Goal: Navigation & Orientation: Find specific page/section

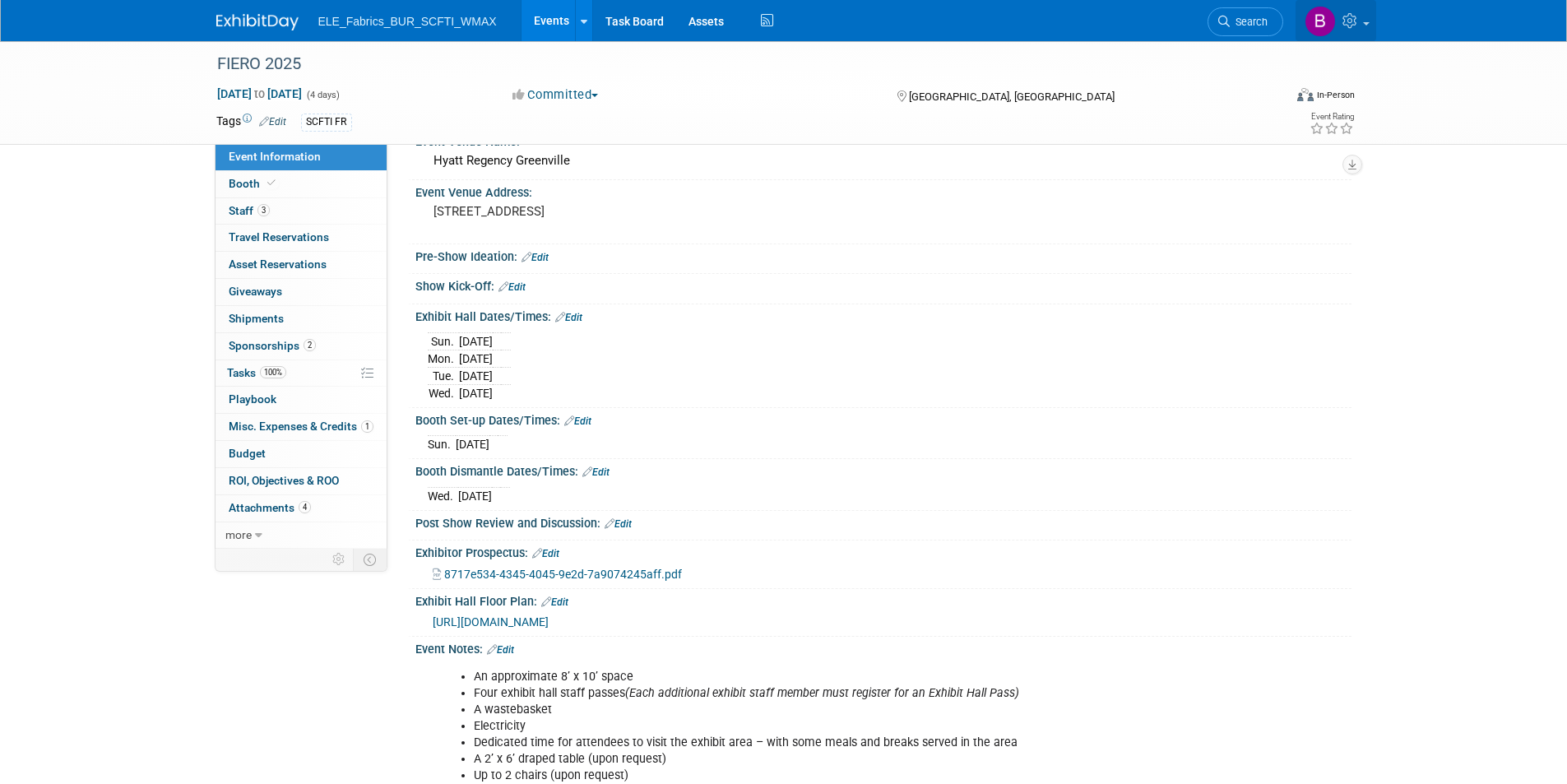
click at [1354, 24] on icon at bounding box center [1352, 21] width 19 height 14
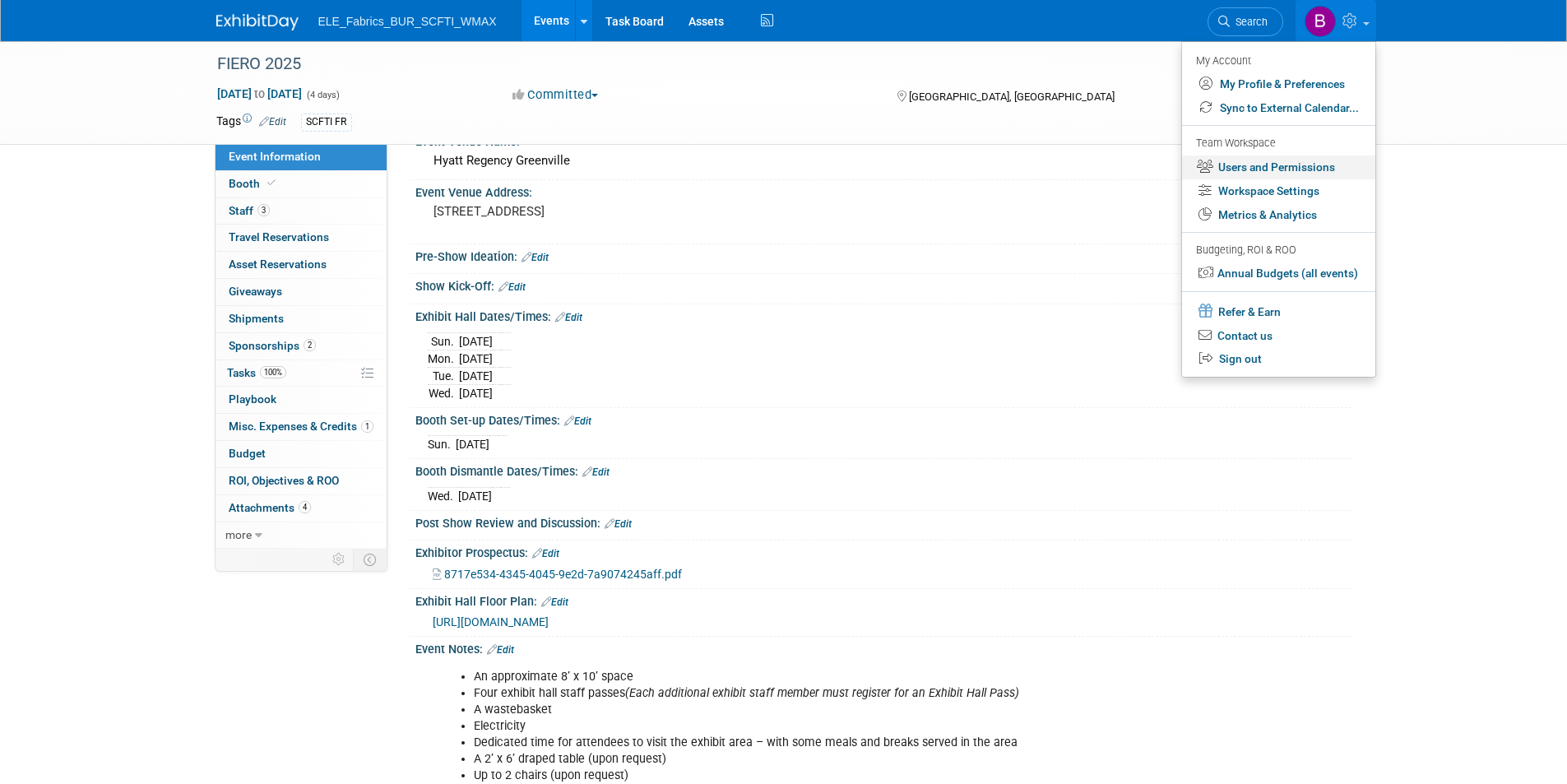
click at [1296, 163] on link "Users and Permissions" at bounding box center [1279, 167] width 193 height 23
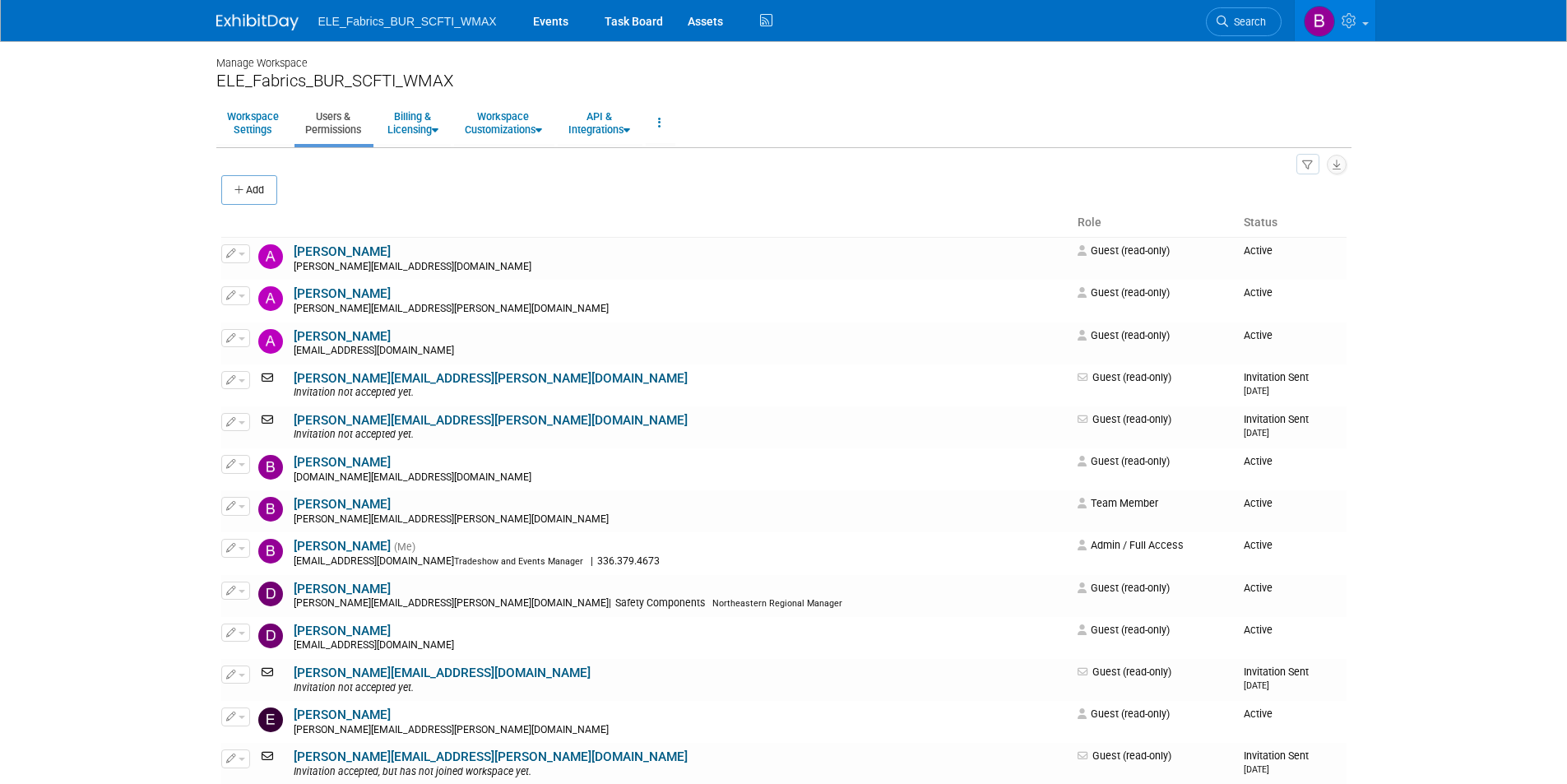
click at [246, 21] on img at bounding box center [257, 22] width 82 height 16
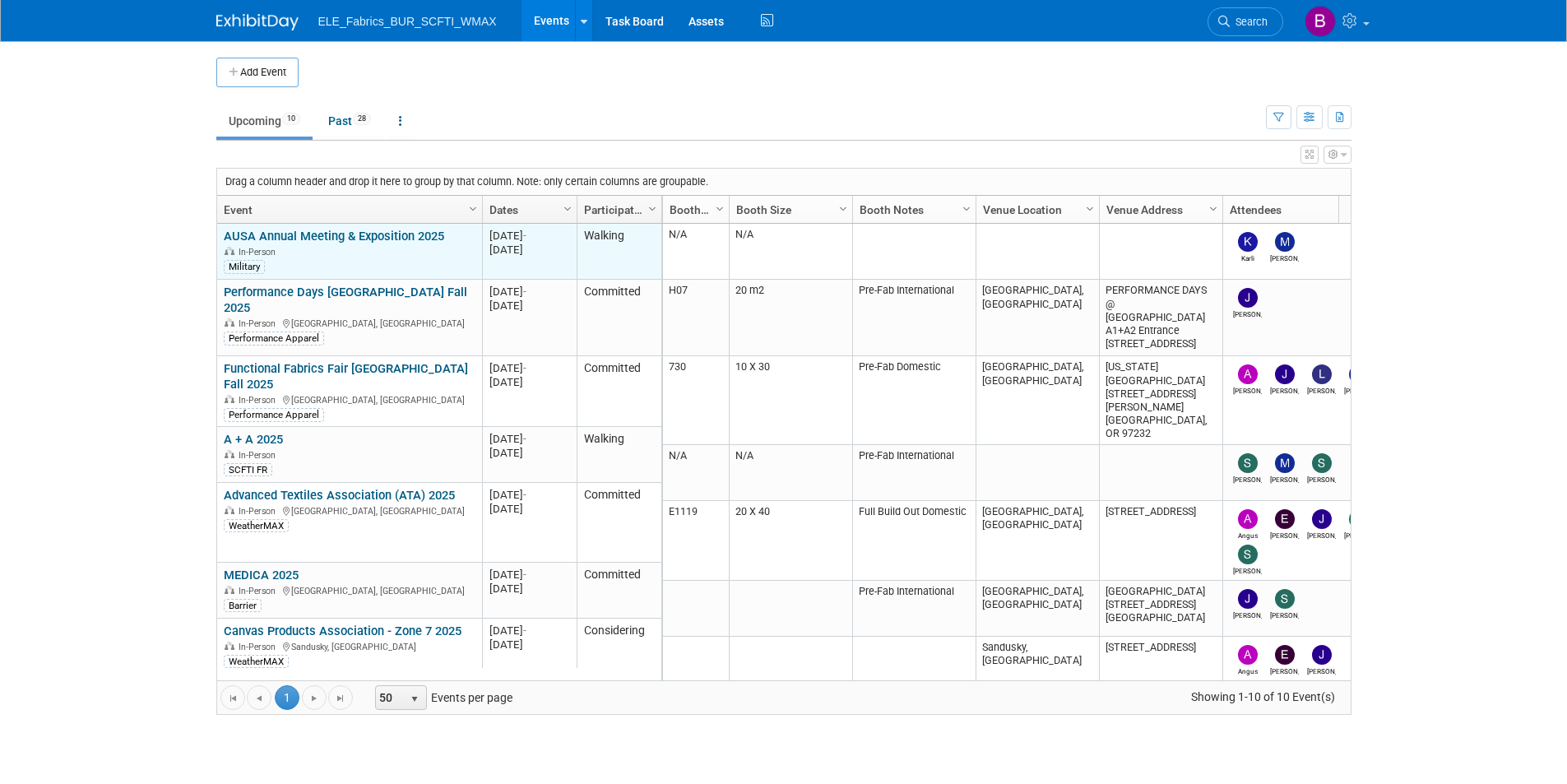
click at [376, 235] on link "AUSA Annual Meeting & Exposition 2025" at bounding box center [334, 235] width 220 height 14
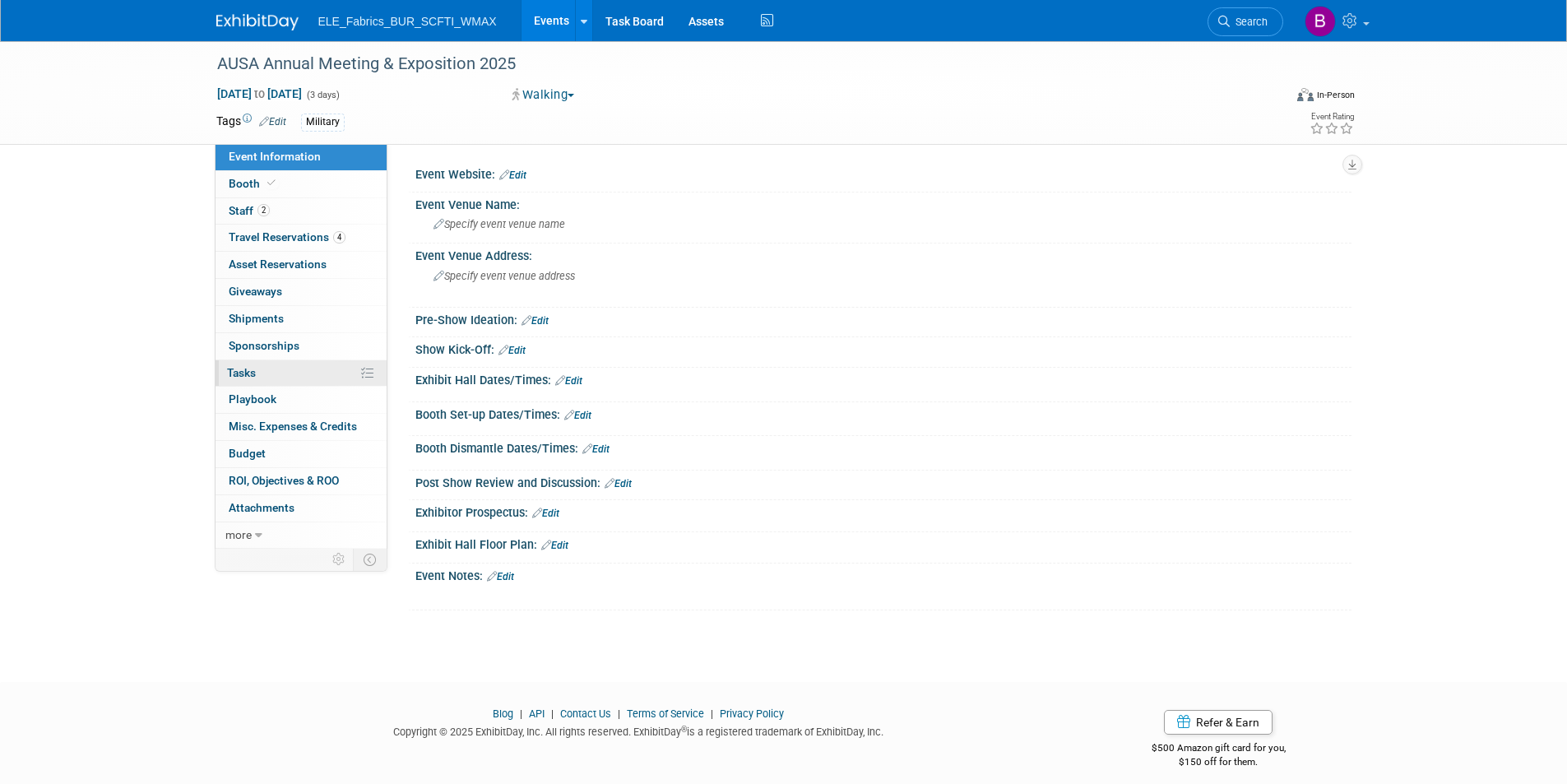
click at [265, 376] on link "0% Tasks 0%" at bounding box center [301, 373] width 172 height 26
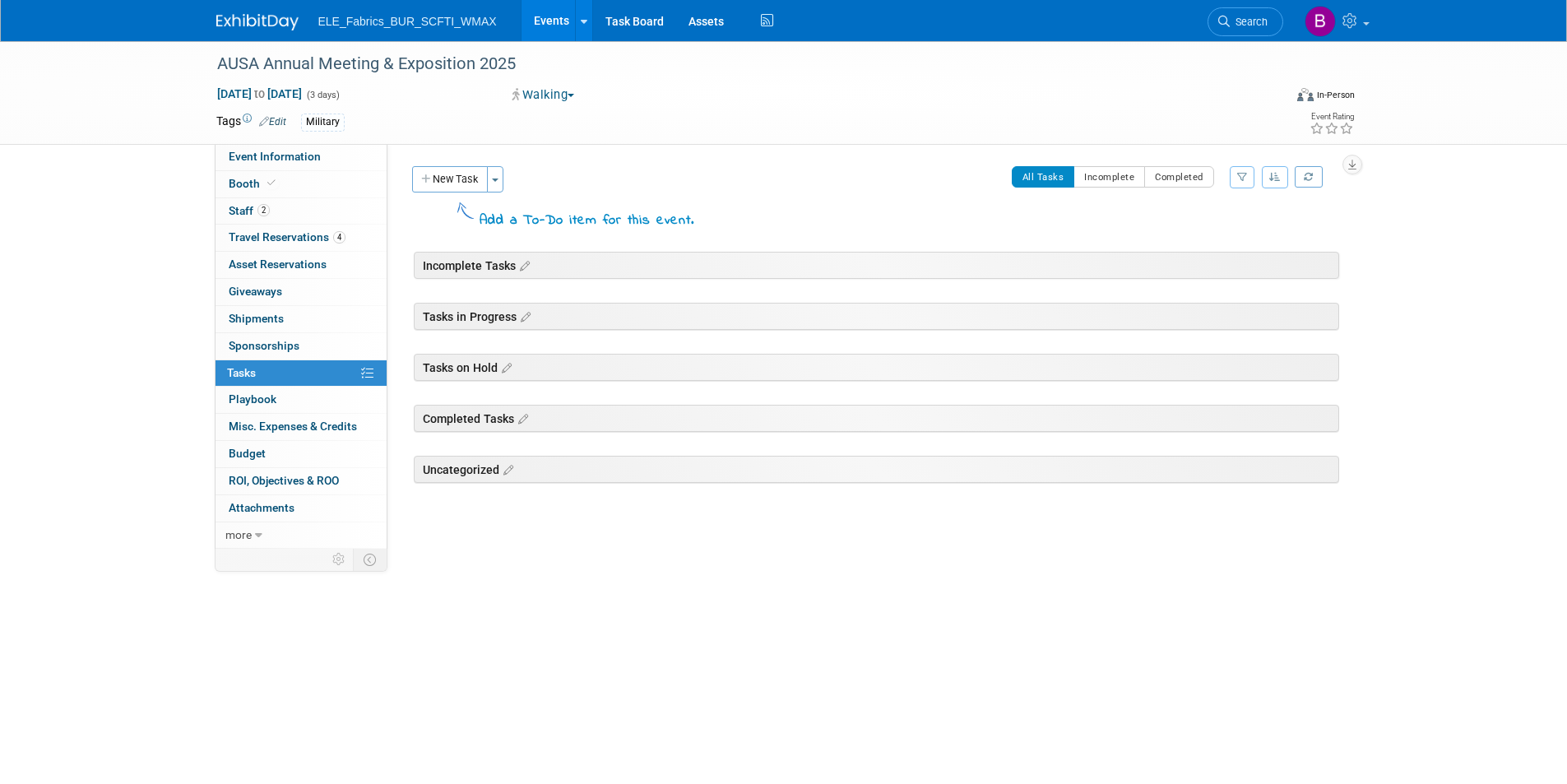
click at [247, 19] on img at bounding box center [257, 22] width 82 height 16
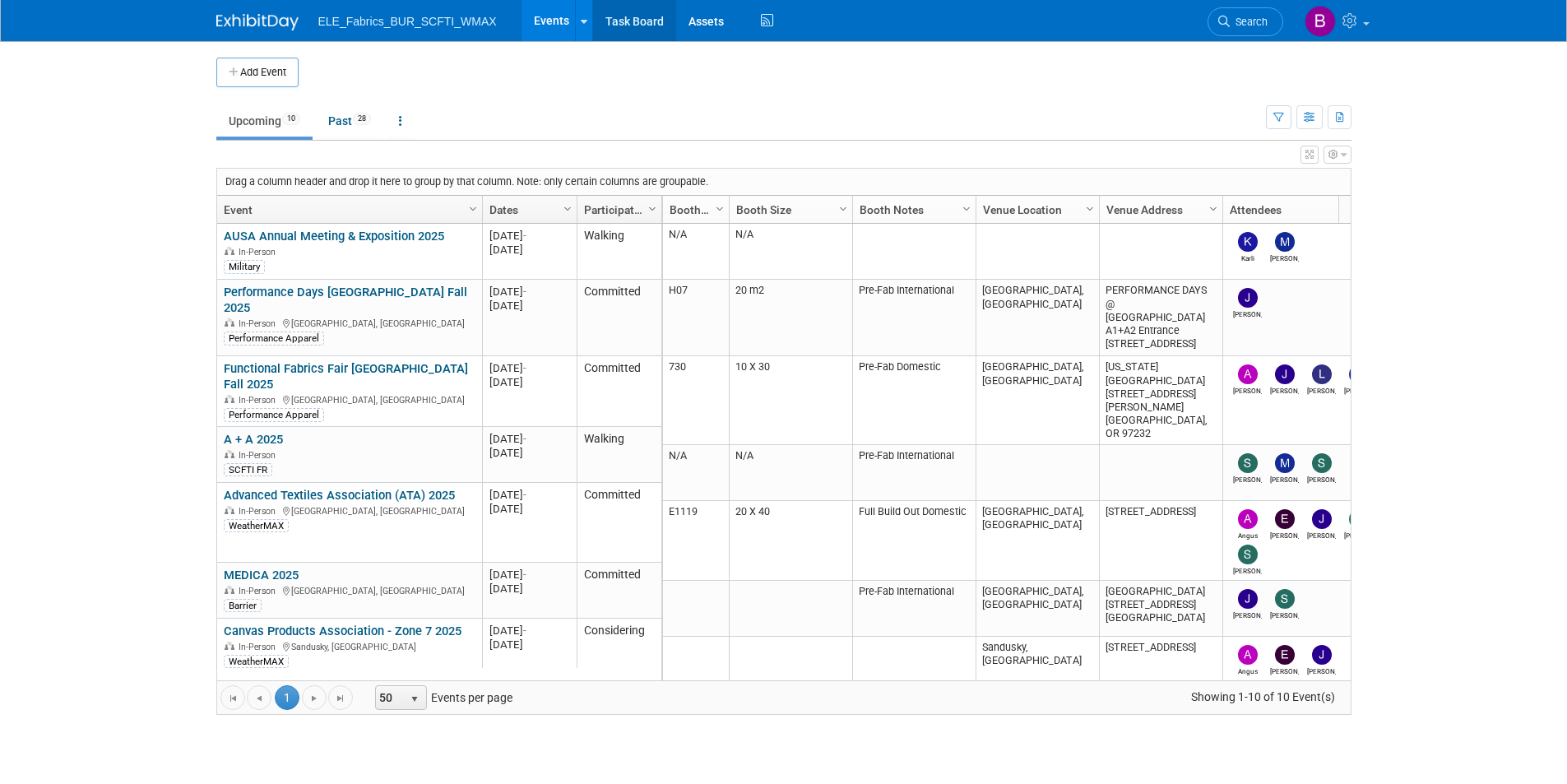
click at [633, 29] on link "Task Board" at bounding box center [635, 21] width 83 height 42
